Goal: Task Accomplishment & Management: Use online tool/utility

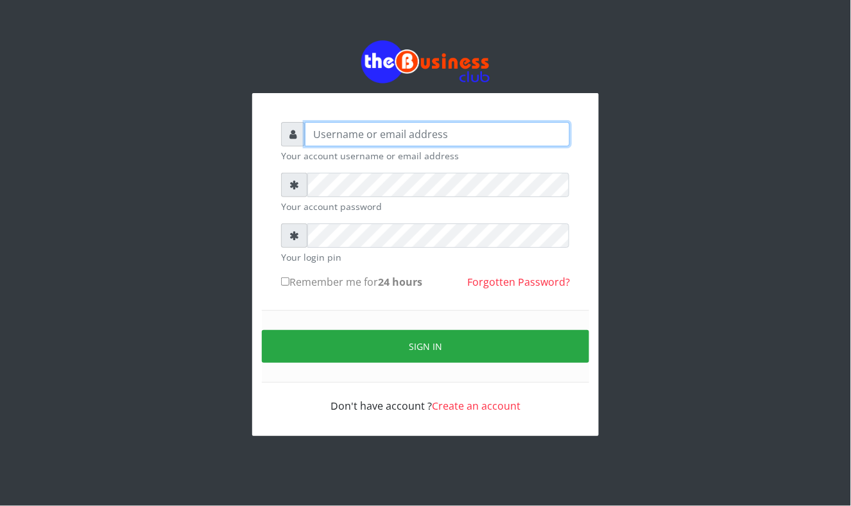
type input "Mavincio"
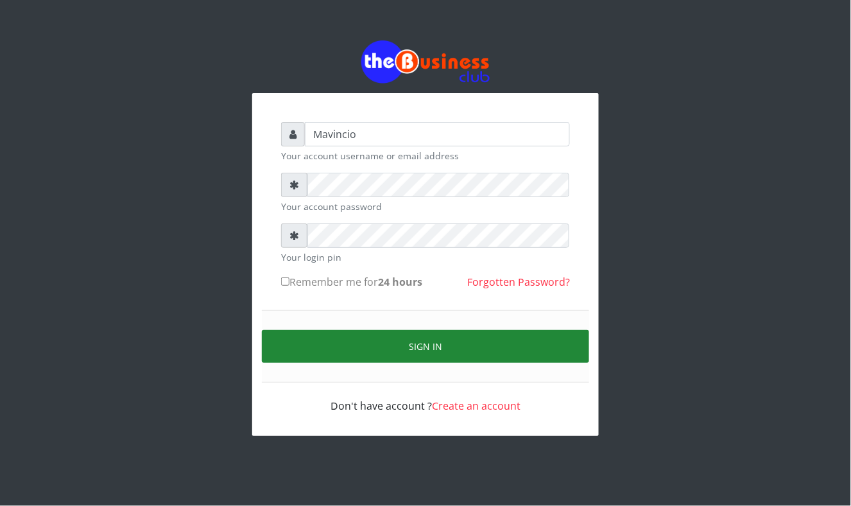
click at [437, 339] on button "Sign in" at bounding box center [425, 346] width 327 height 33
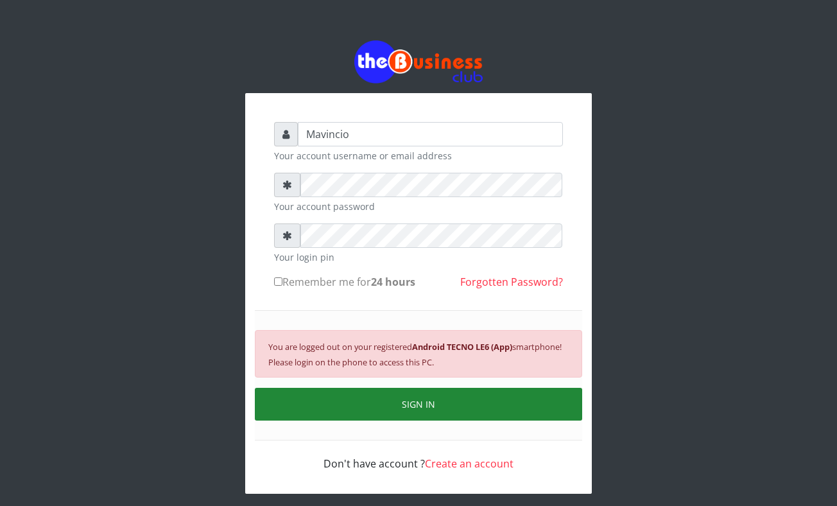
click at [423, 405] on button "SIGN IN" at bounding box center [418, 404] width 327 height 33
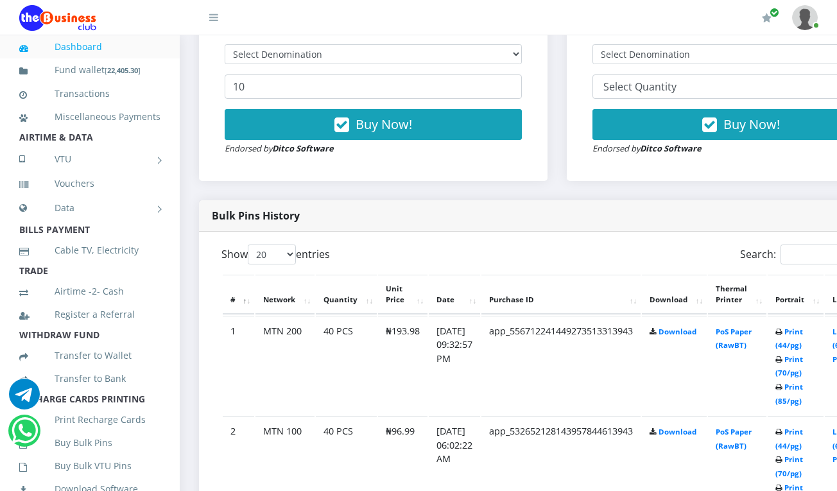
scroll to position [514, 0]
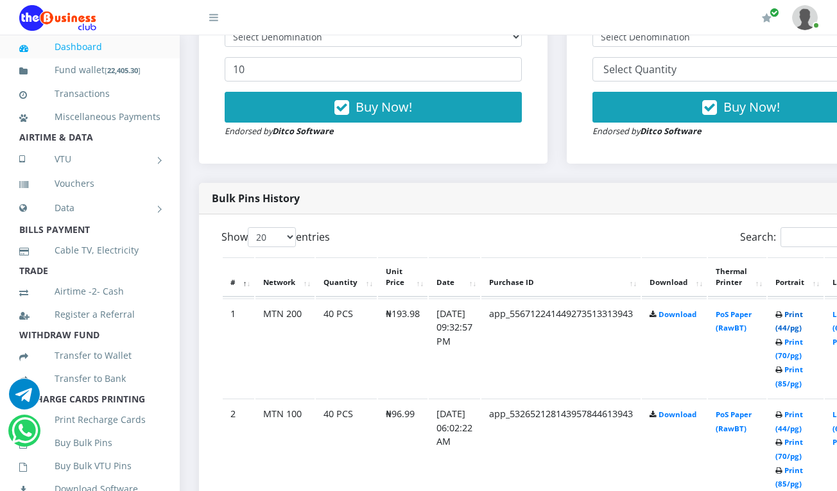
click at [803, 315] on link "Print (44/pg)" at bounding box center [790, 322] width 28 height 24
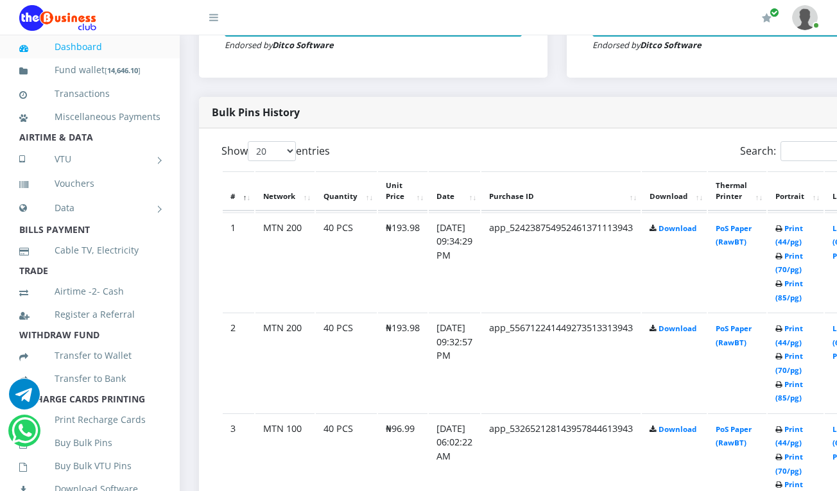
scroll to position [514, 0]
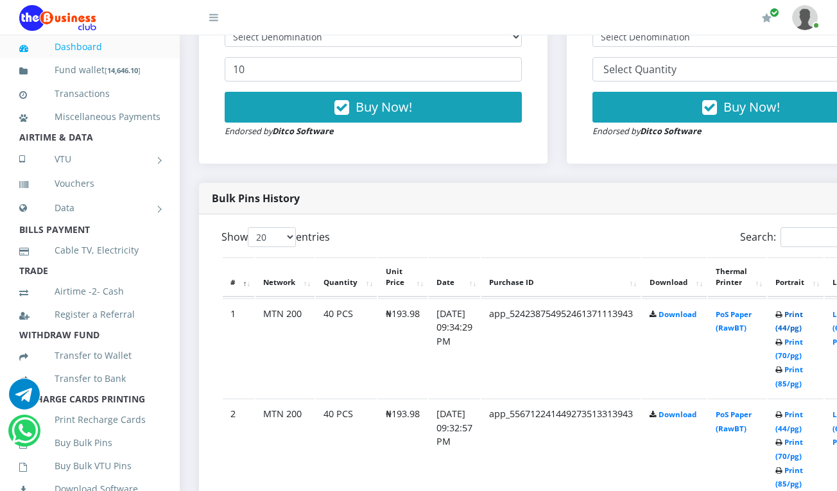
click at [802, 314] on link "Print (44/pg)" at bounding box center [790, 322] width 28 height 24
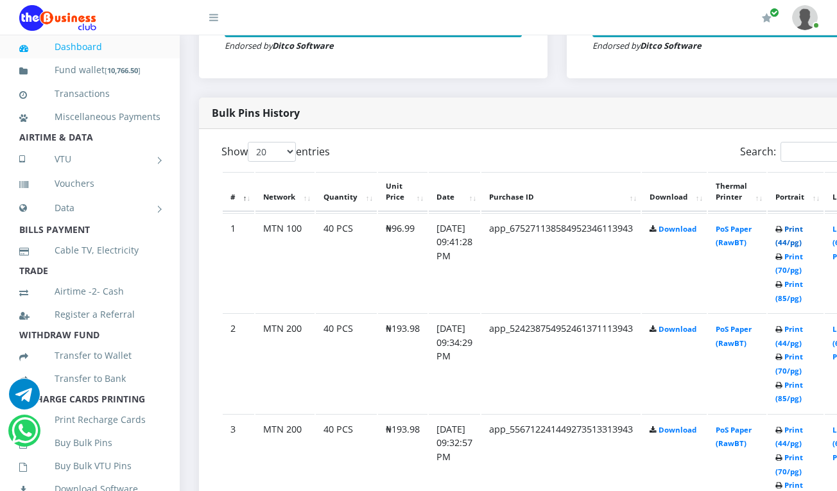
scroll to position [514, 0]
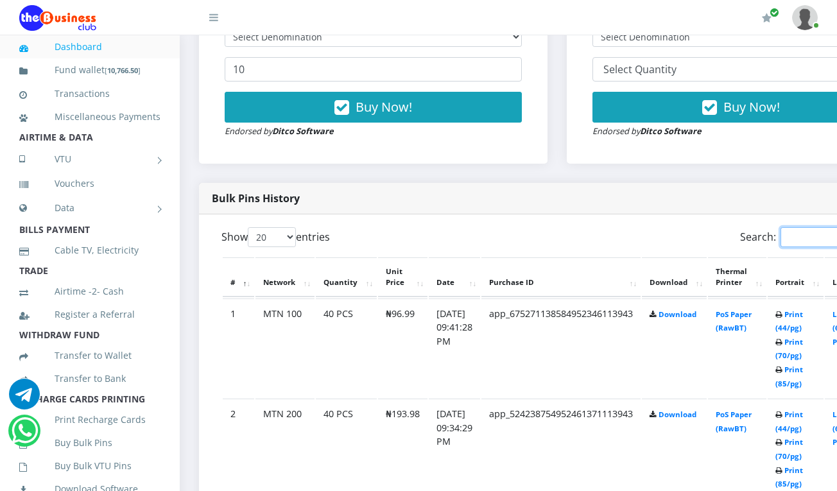
click at [807, 232] on input "Search:" at bounding box center [837, 237] width 112 height 20
click at [803, 314] on link "Print (44/pg)" at bounding box center [790, 322] width 28 height 24
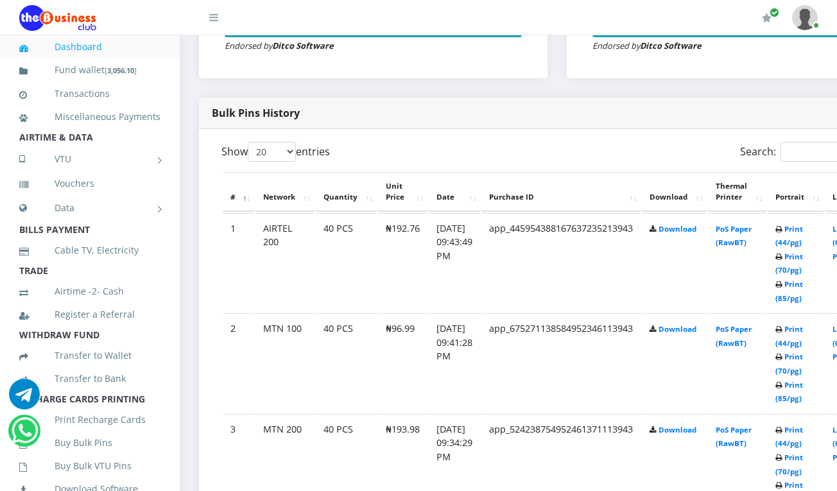
scroll to position [514, 0]
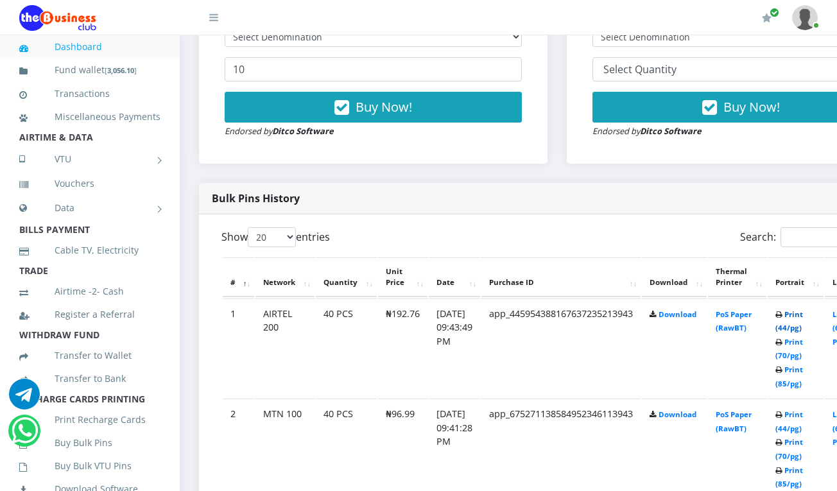
click at [803, 319] on link "Print (44/pg)" at bounding box center [790, 322] width 28 height 24
